Goal: Information Seeking & Learning: Learn about a topic

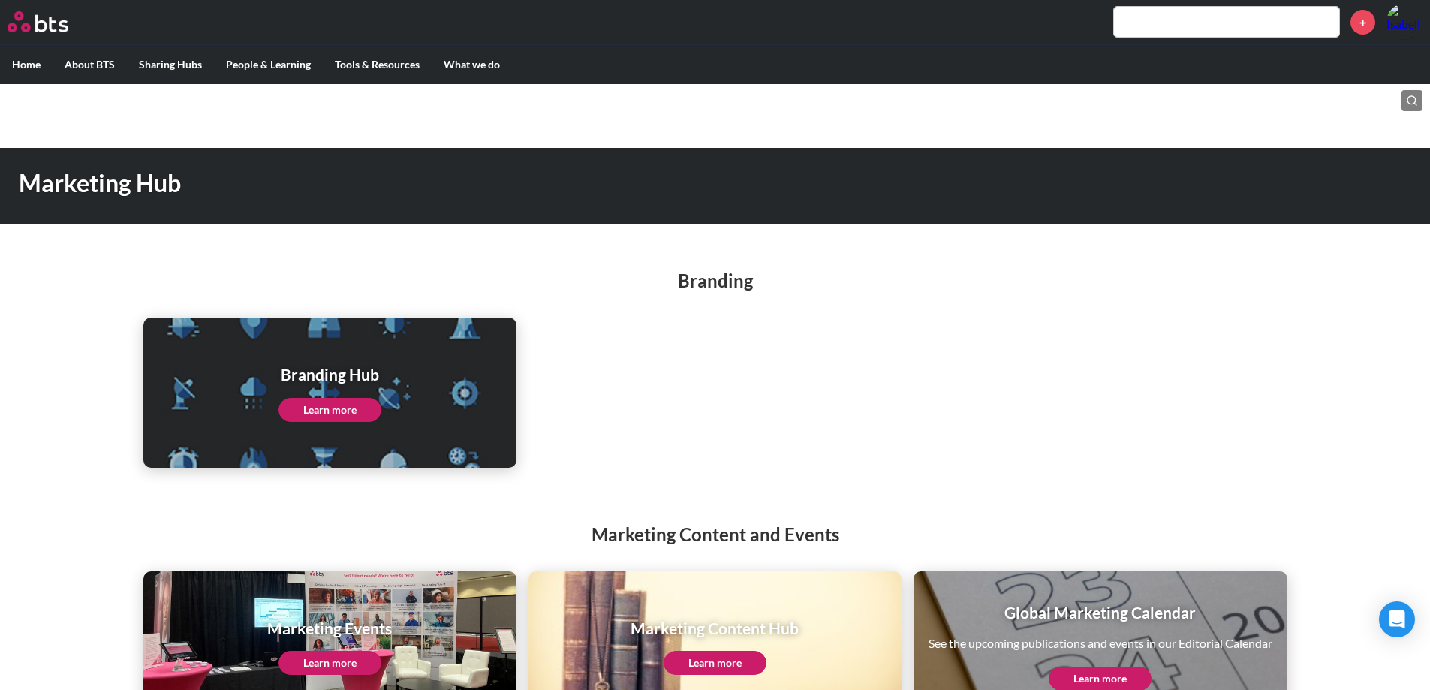
click at [326, 375] on h1 "Branding Hub" at bounding box center [330, 374] width 103 height 22
click at [357, 424] on div "Branding Hub Learn more" at bounding box center [329, 393] width 373 height 150
click at [356, 408] on link "Learn more" at bounding box center [330, 410] width 103 height 24
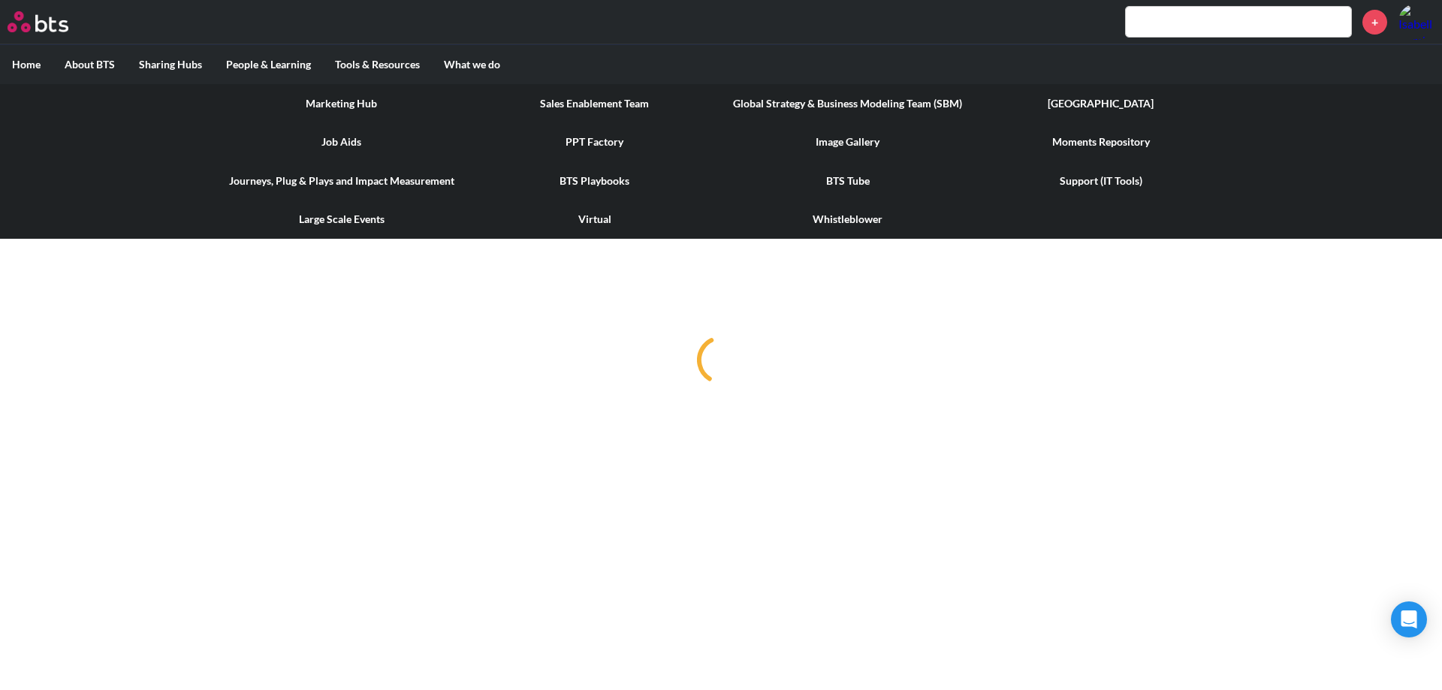
click at [333, 102] on link "Marketing Hub" at bounding box center [341, 103] width 253 height 39
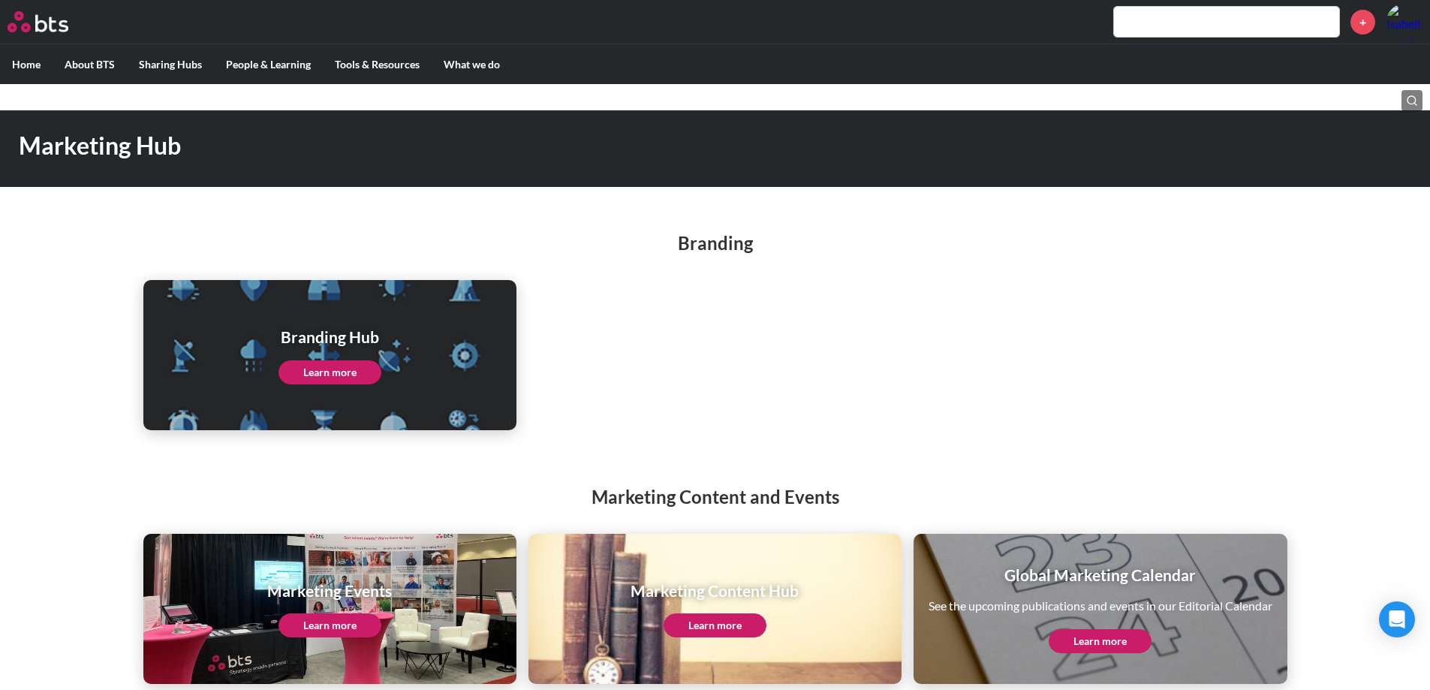
scroll to position [56, 0]
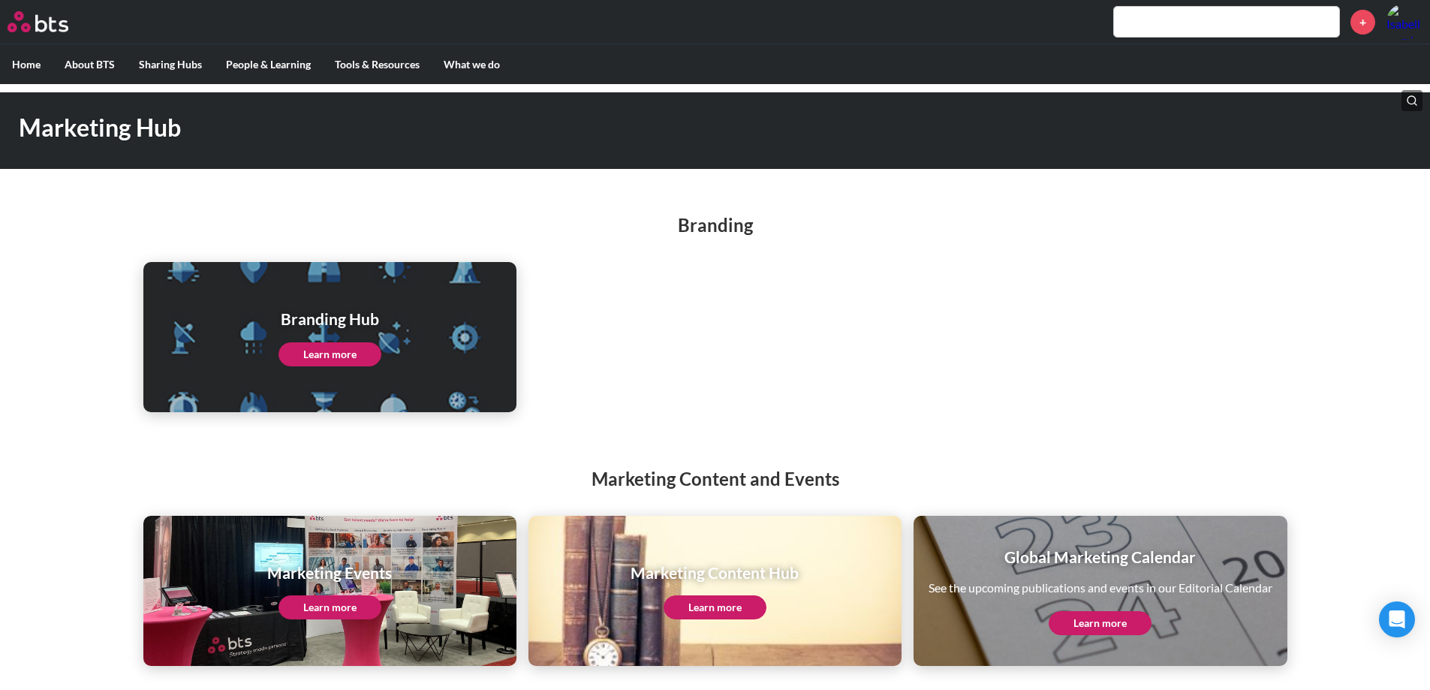
click at [326, 346] on link "Learn more" at bounding box center [330, 354] width 103 height 24
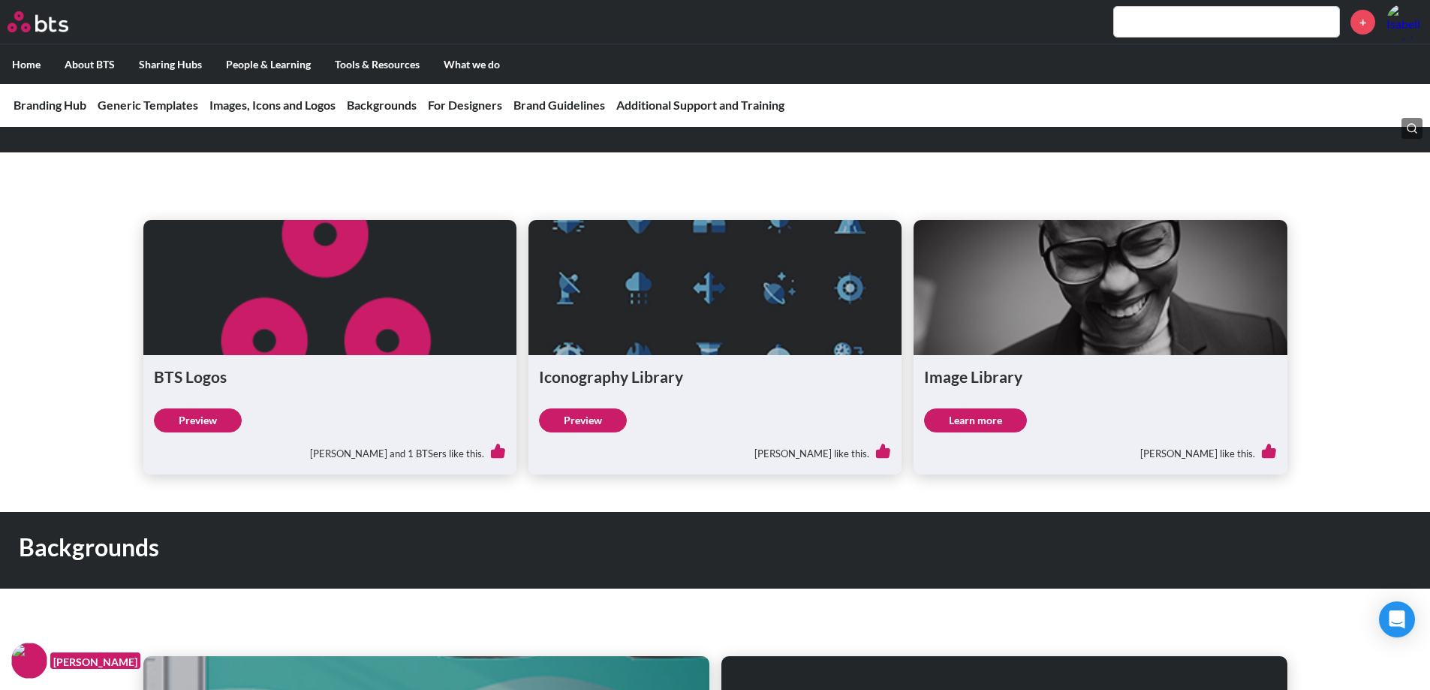
scroll to position [1126, 0]
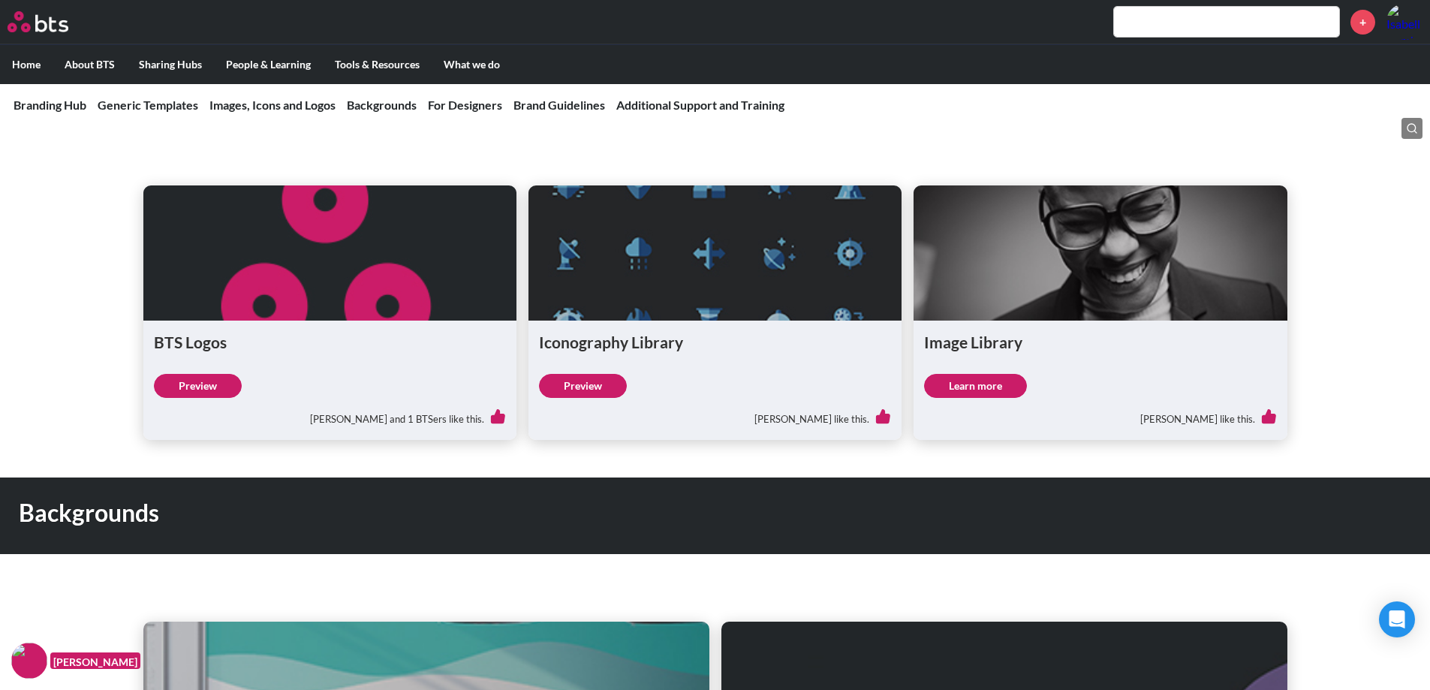
click at [251, 380] on div "Preview Davide Chiello and 1 BTSers like this." at bounding box center [330, 402] width 352 height 56
click at [226, 384] on link "Preview" at bounding box center [198, 386] width 88 height 24
